Goal: Find specific page/section: Find specific page/section

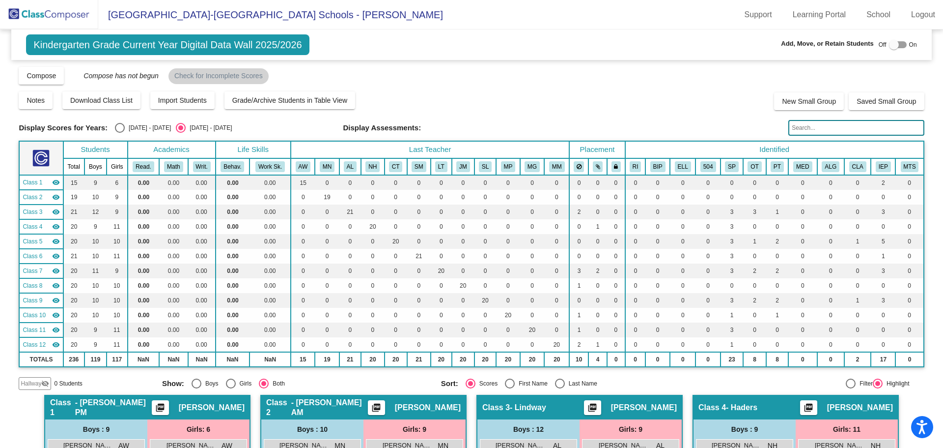
scroll to position [295, 0]
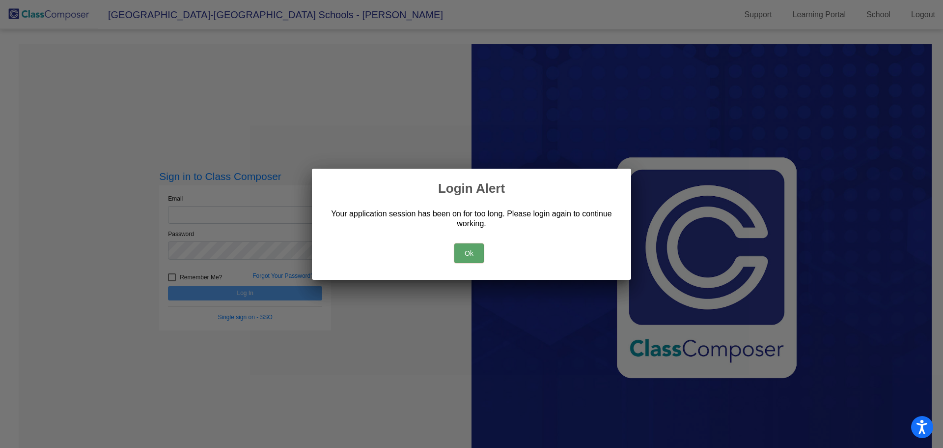
click at [471, 254] on button "Ok" at bounding box center [468, 253] width 29 height 20
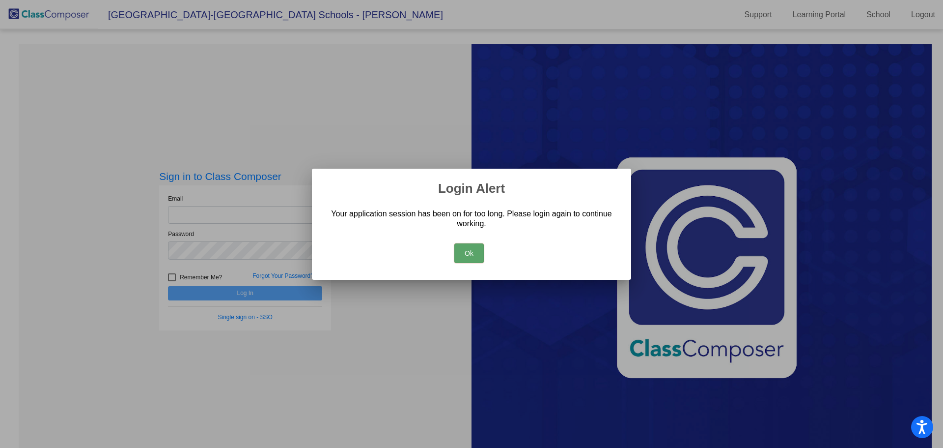
click at [472, 254] on button "Ok" at bounding box center [468, 253] width 29 height 20
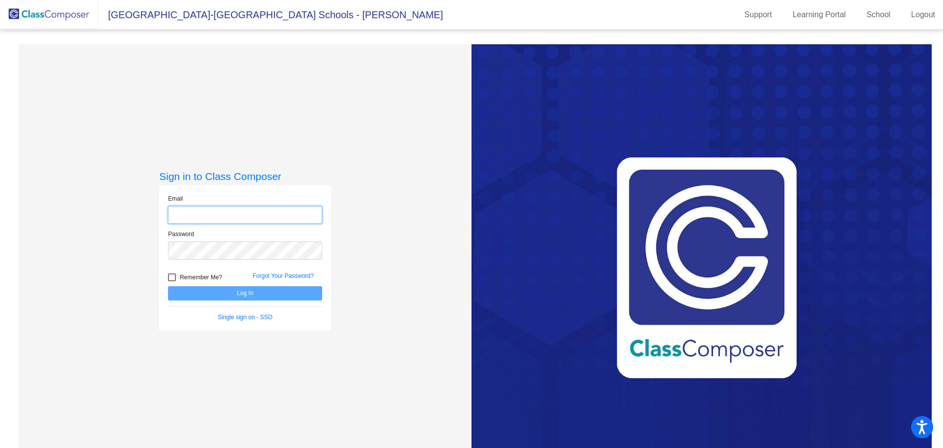
click at [234, 216] on input "email" at bounding box center [245, 215] width 154 height 18
type input "[EMAIL_ADDRESS][DOMAIN_NAME]"
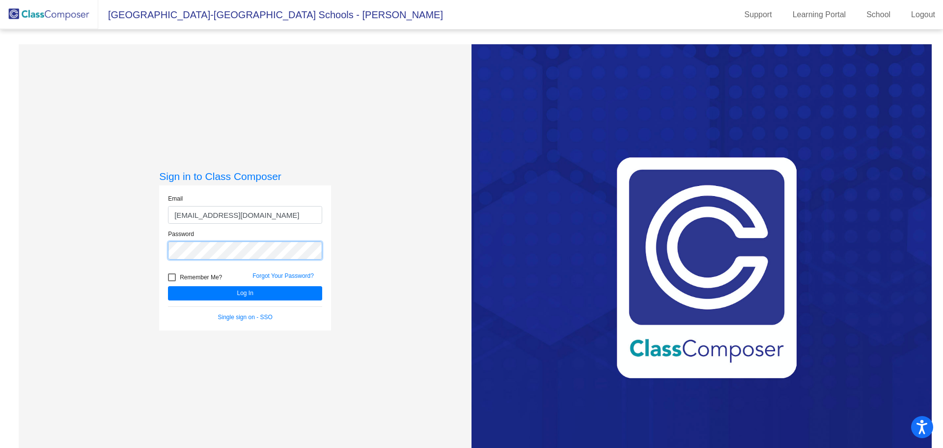
click at [168, 286] on button "Log In" at bounding box center [245, 293] width 154 height 14
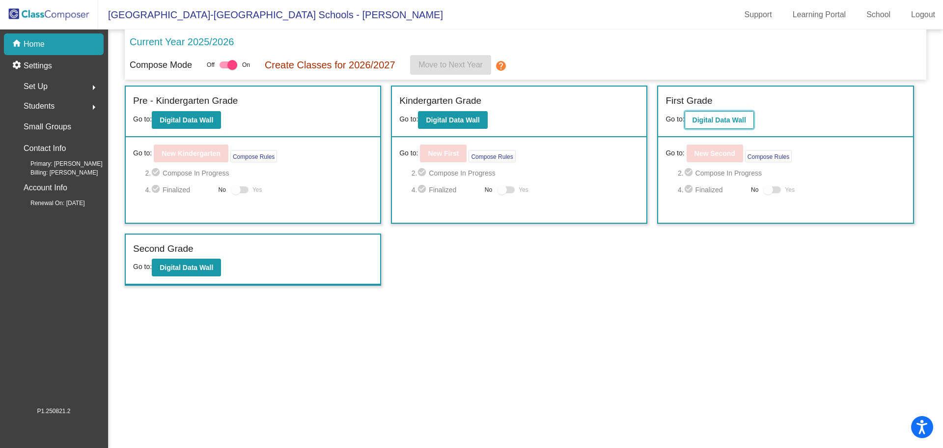
click at [718, 118] on b "Digital Data Wall" at bounding box center [720, 120] width 54 height 8
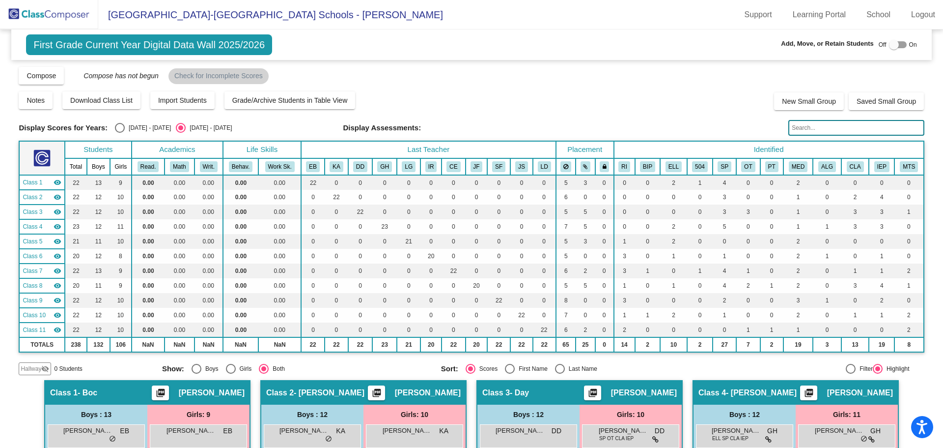
click at [803, 127] on input "text" at bounding box center [857, 128] width 136 height 16
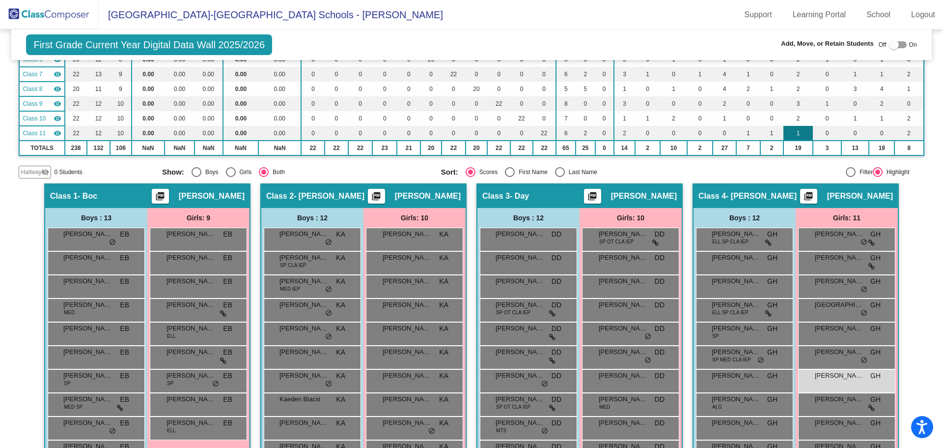
scroll to position [246, 0]
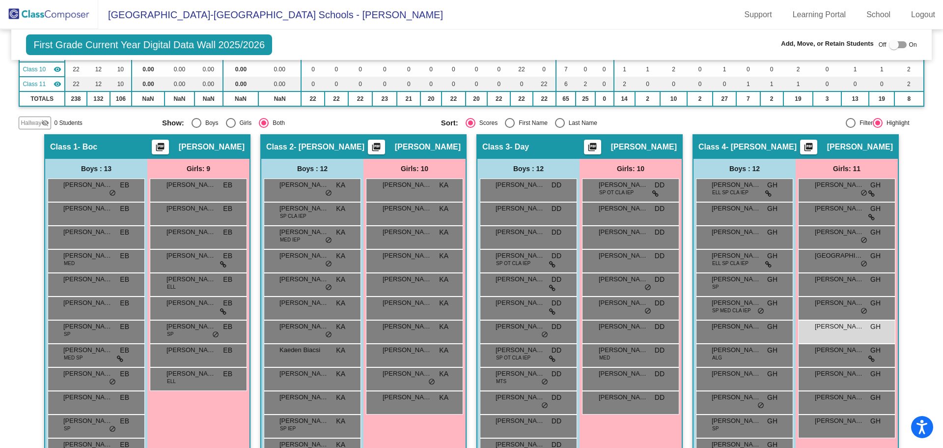
type input "carn"
